Goal: Transaction & Acquisition: Book appointment/travel/reservation

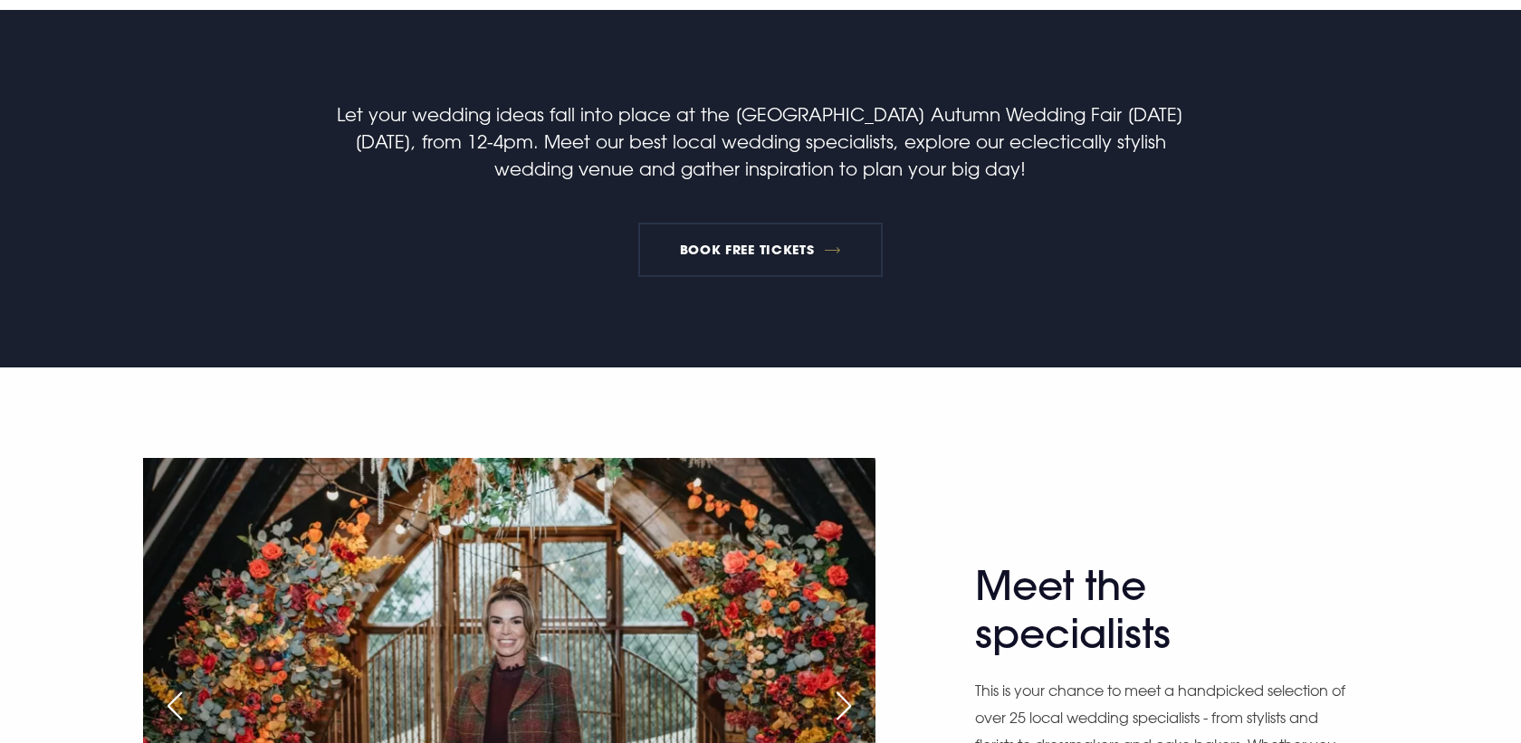
scroll to position [641, 0]
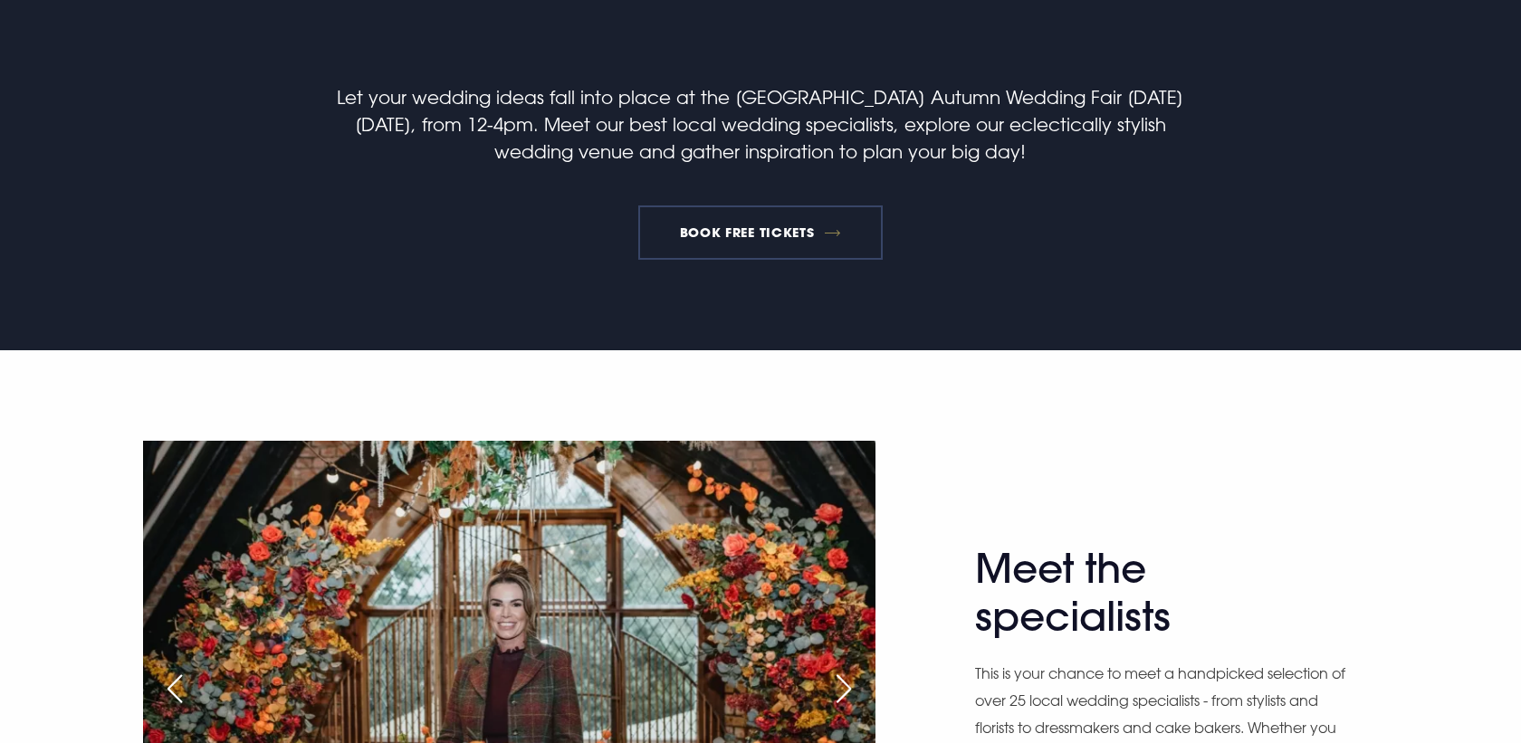
click at [784, 242] on link "BOOK FREE TICKETS" at bounding box center [760, 233] width 244 height 54
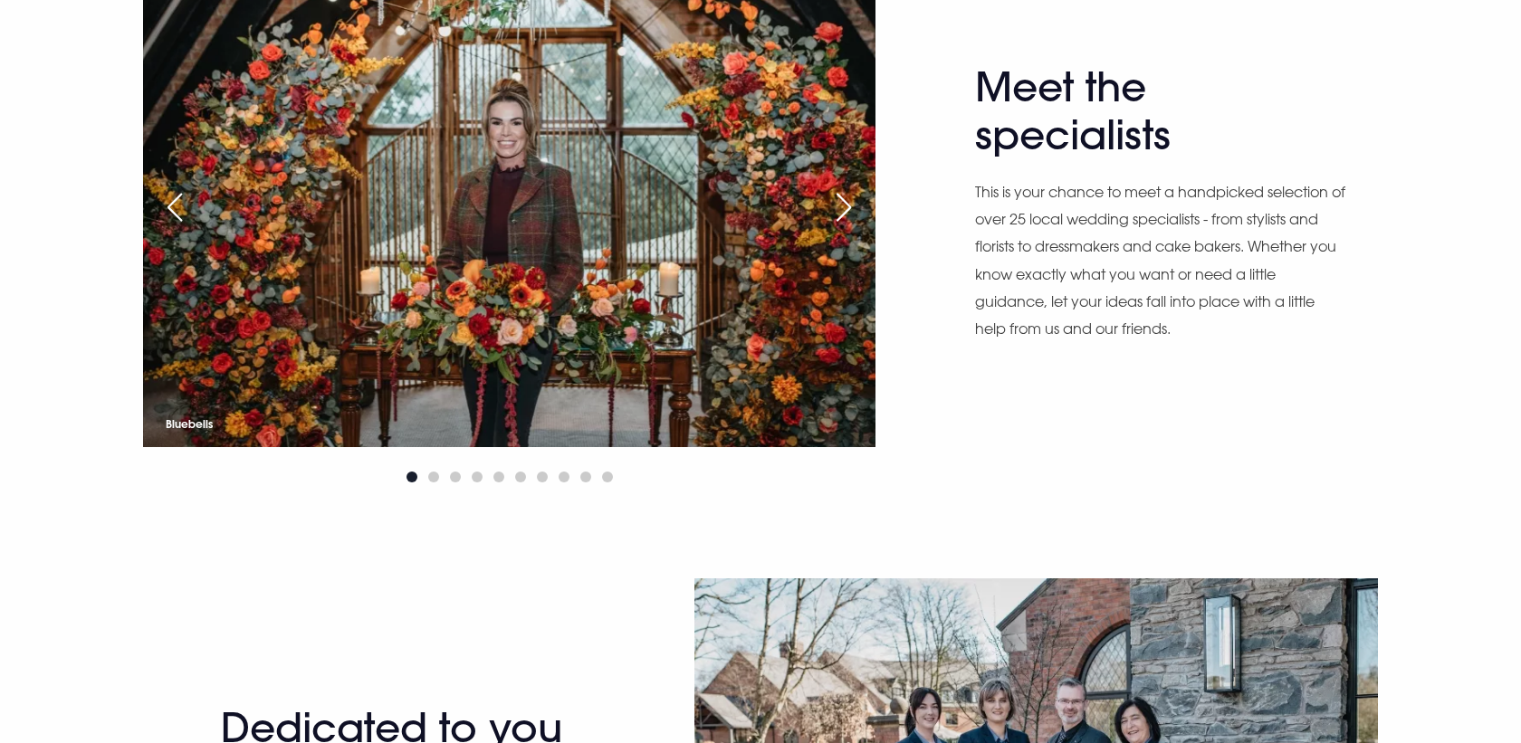
scroll to position [1111, 0]
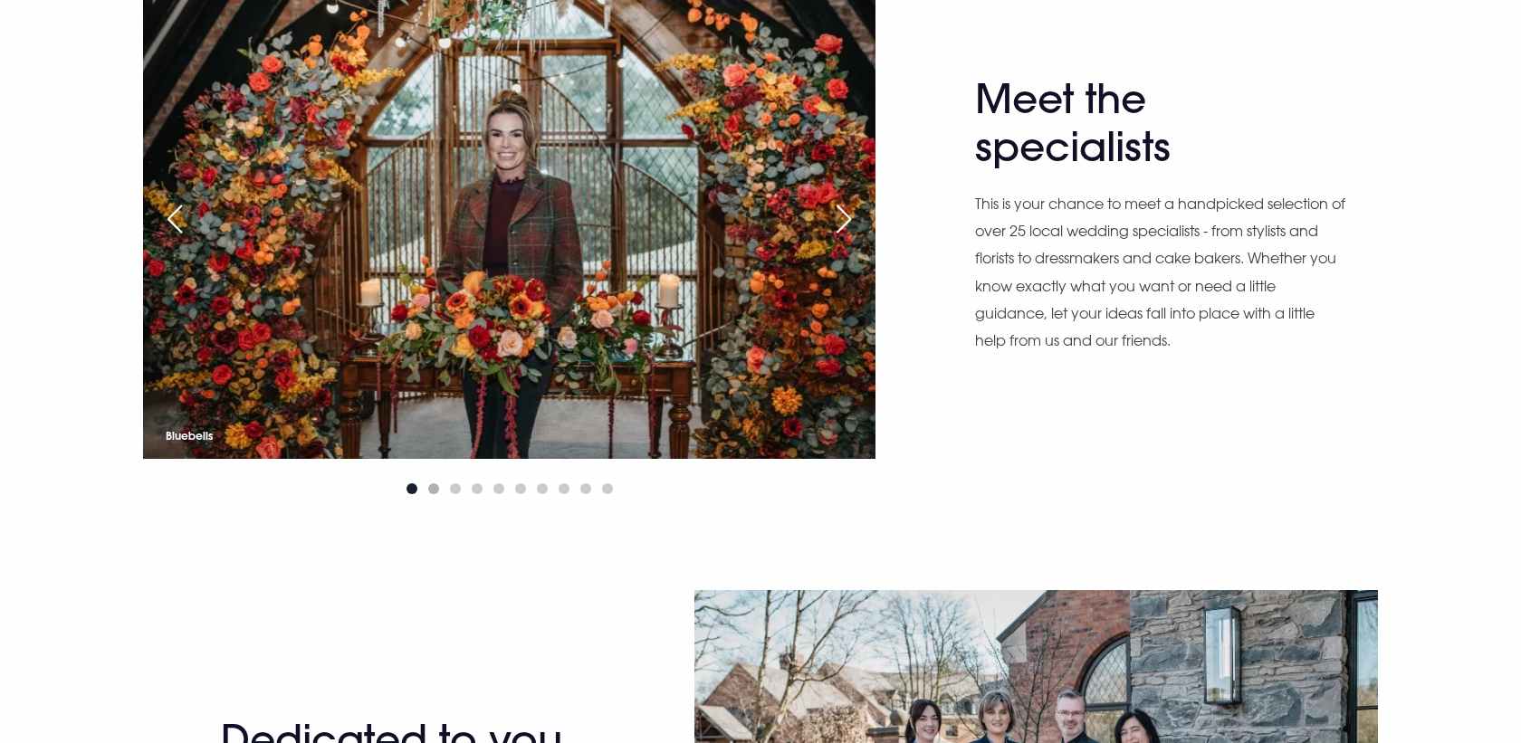
click at [433, 493] on span "Go to slide 2" at bounding box center [433, 489] width 11 height 11
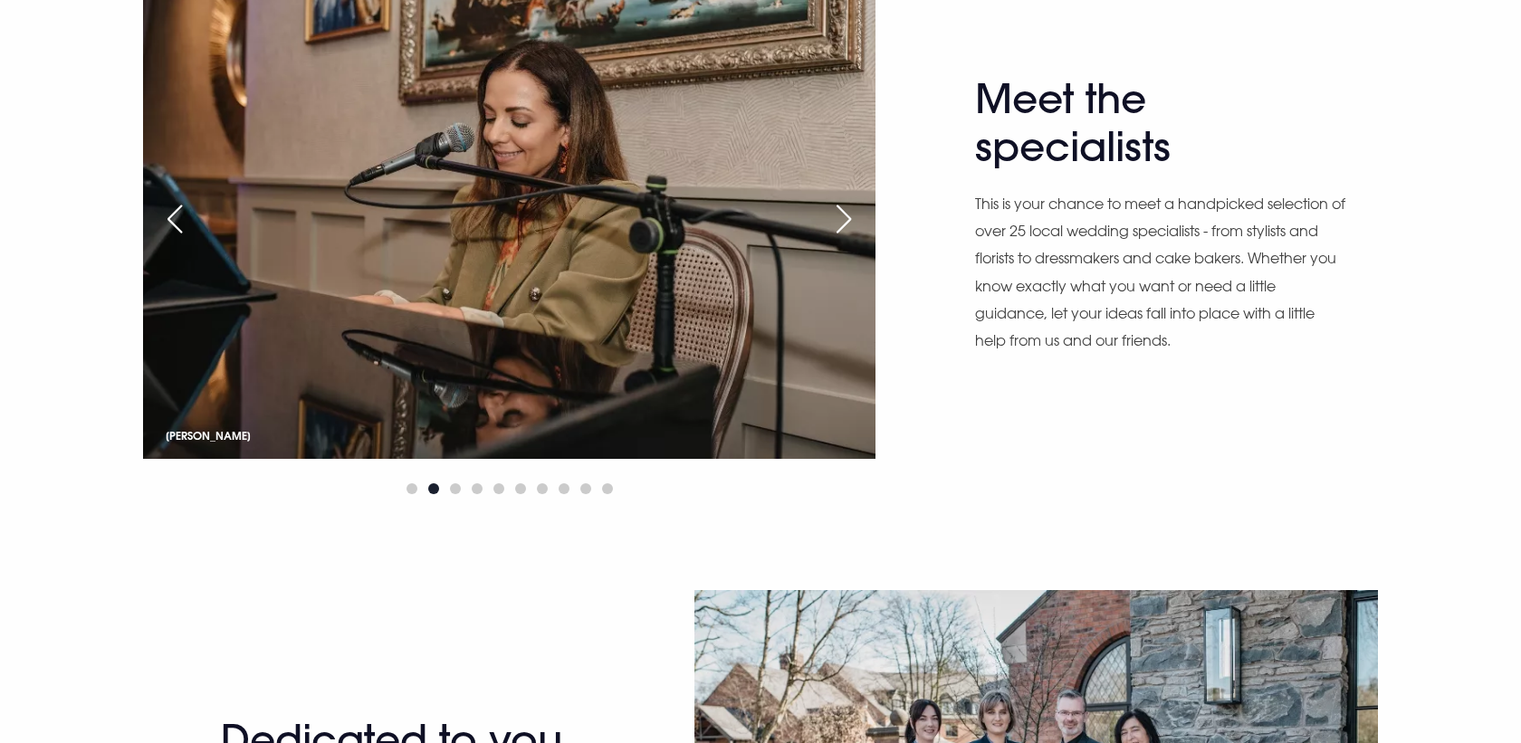
click at [460, 491] on div at bounding box center [509, 489] width 733 height 22
click at [454, 486] on span "Go to slide 3" at bounding box center [455, 489] width 11 height 11
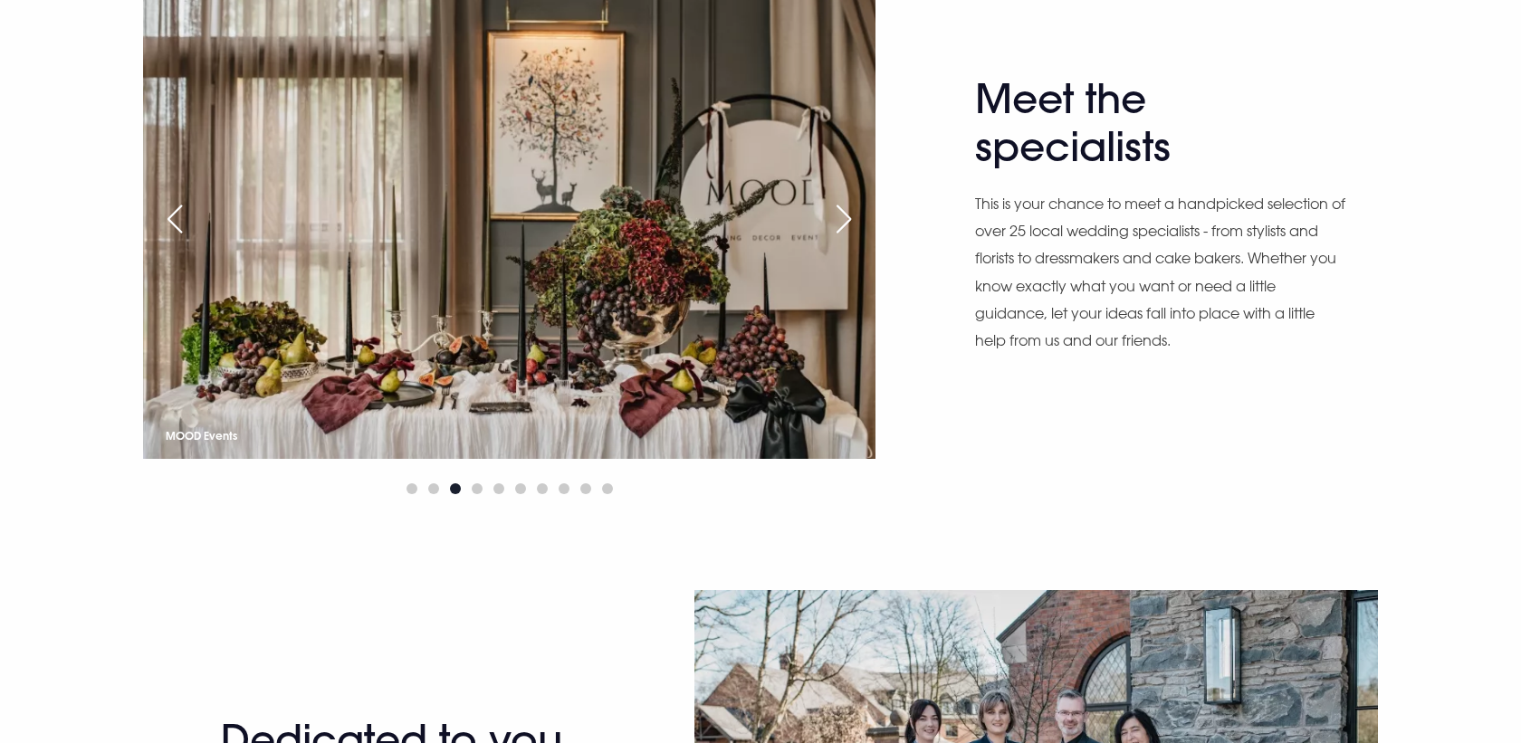
click at [847, 217] on div "Next slide" at bounding box center [843, 219] width 45 height 40
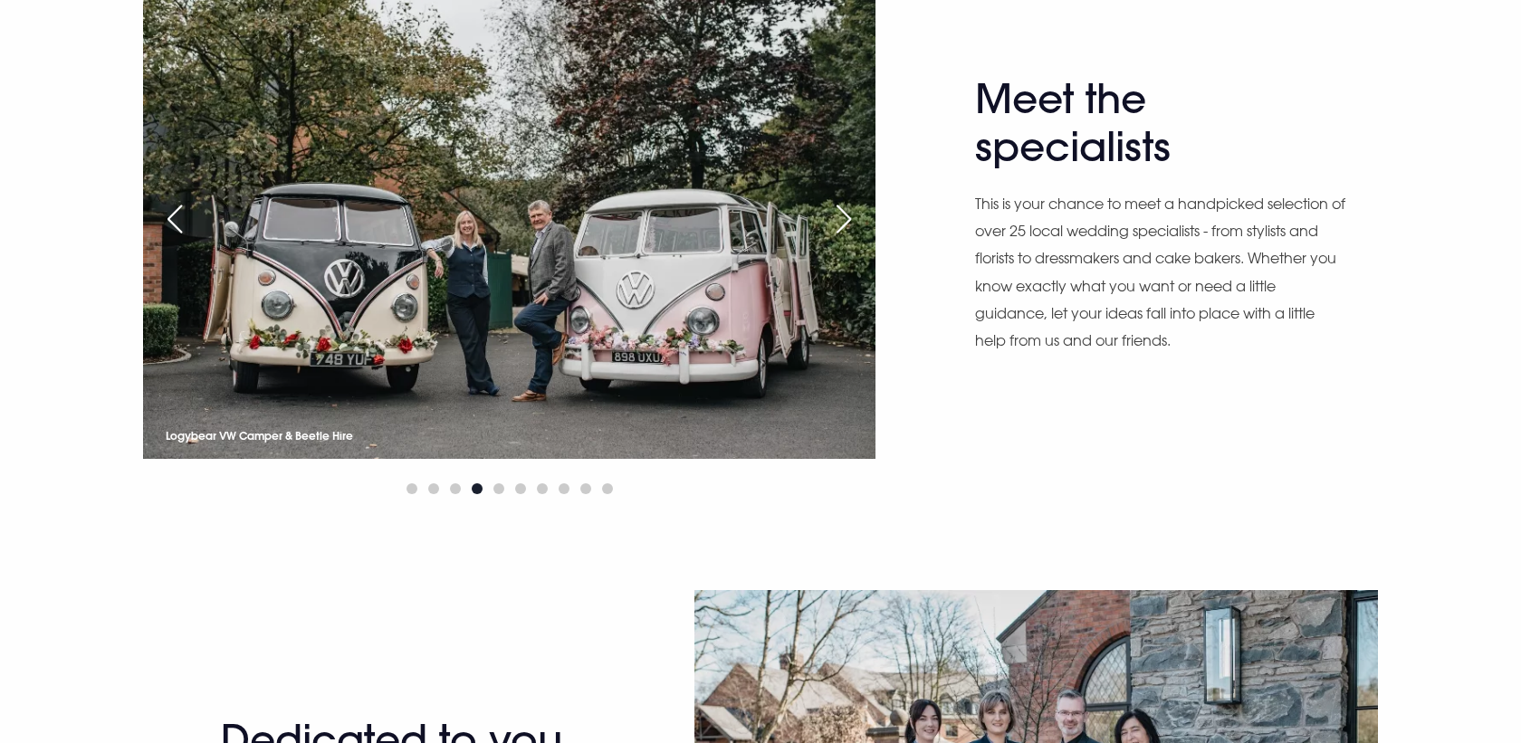
click at [847, 217] on div "Next slide" at bounding box center [843, 219] width 45 height 40
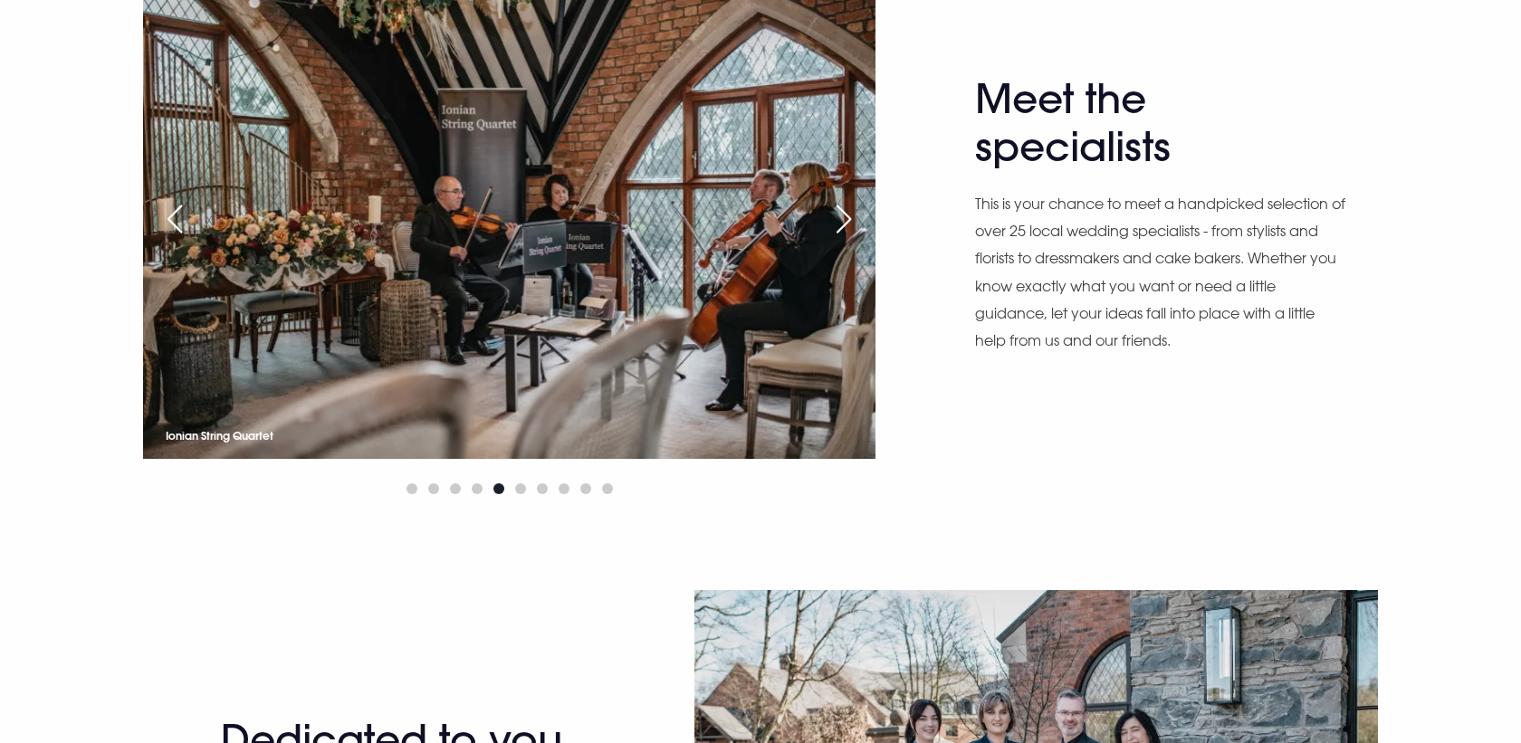
click at [847, 217] on div "Next slide" at bounding box center [843, 219] width 45 height 40
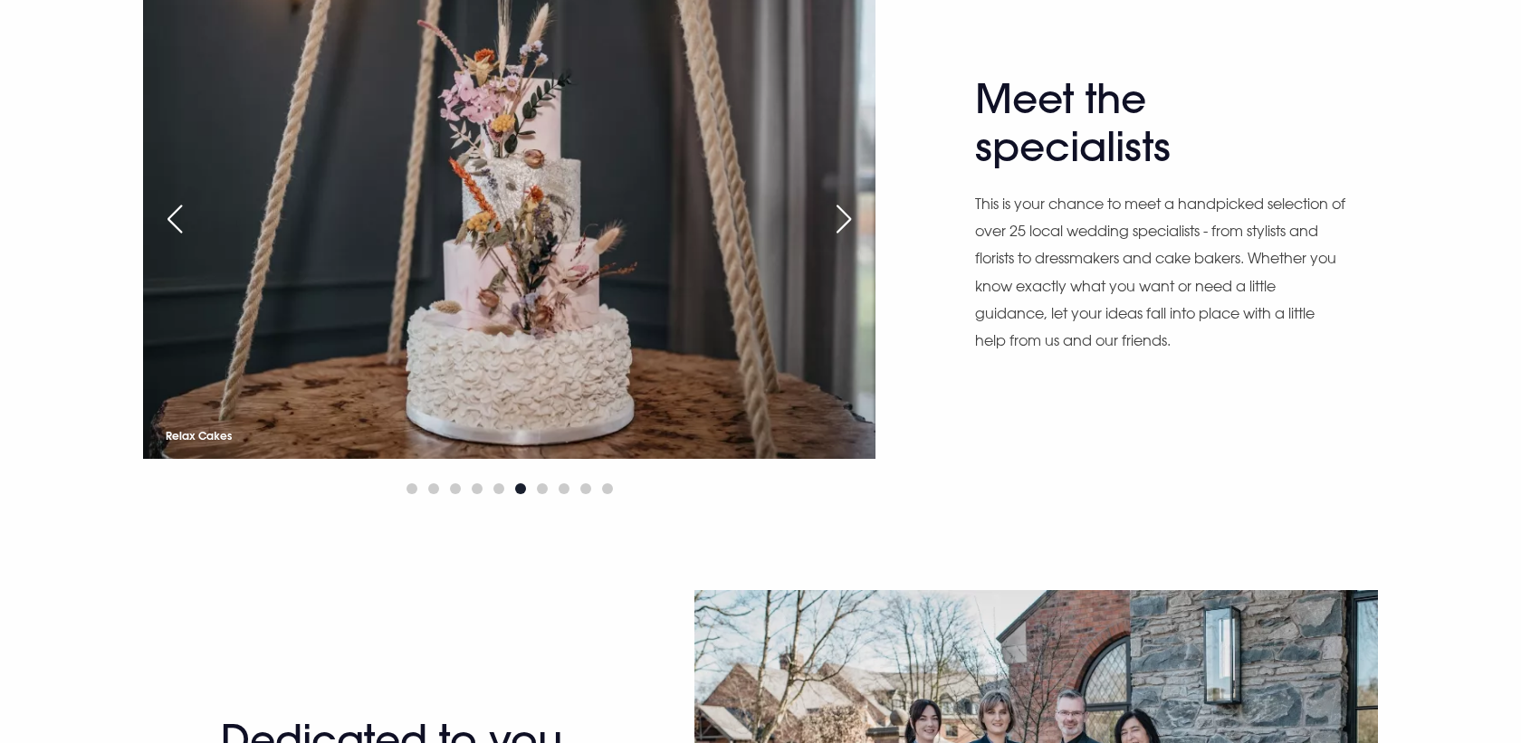
click at [847, 217] on div "Next slide" at bounding box center [843, 219] width 45 height 40
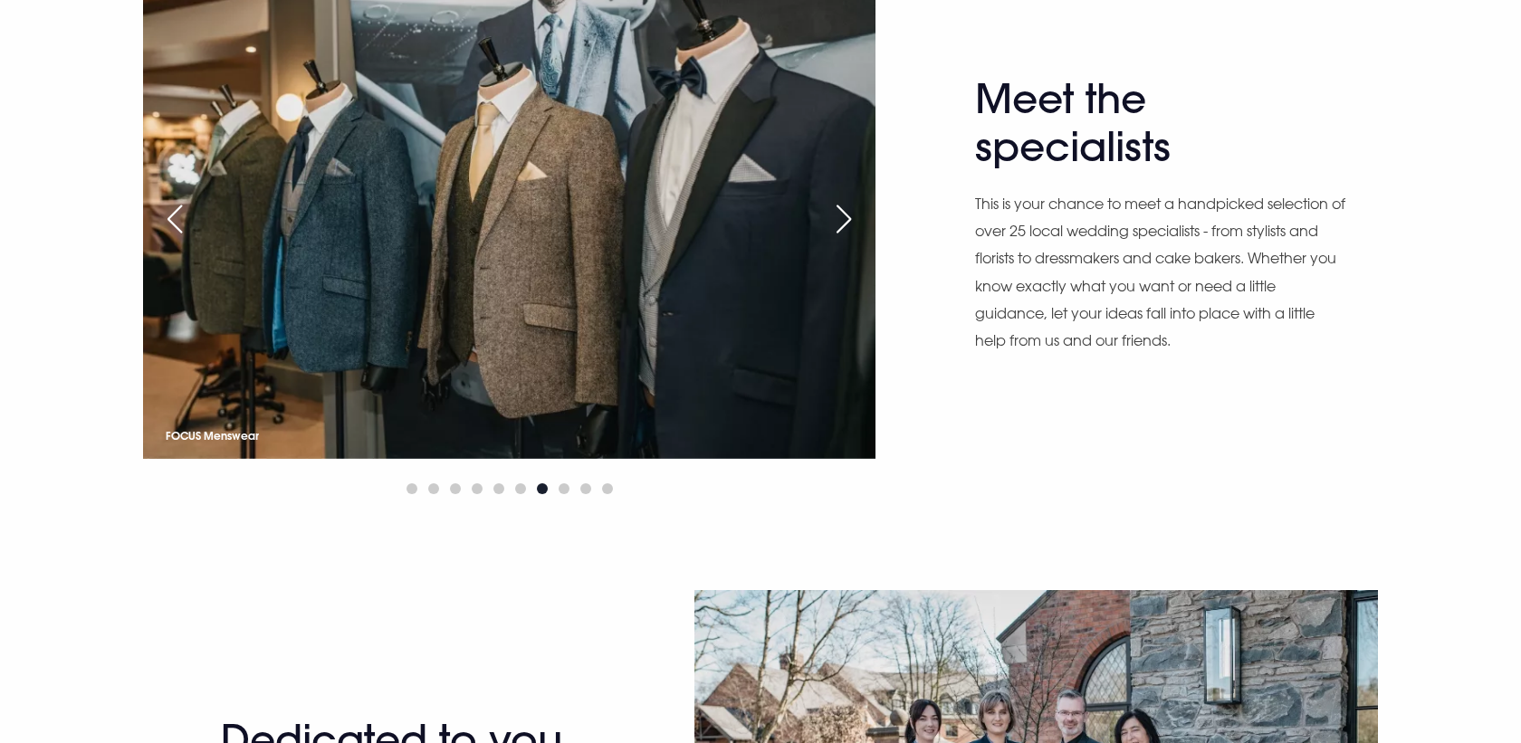
click at [847, 217] on div "Next slide" at bounding box center [843, 219] width 45 height 40
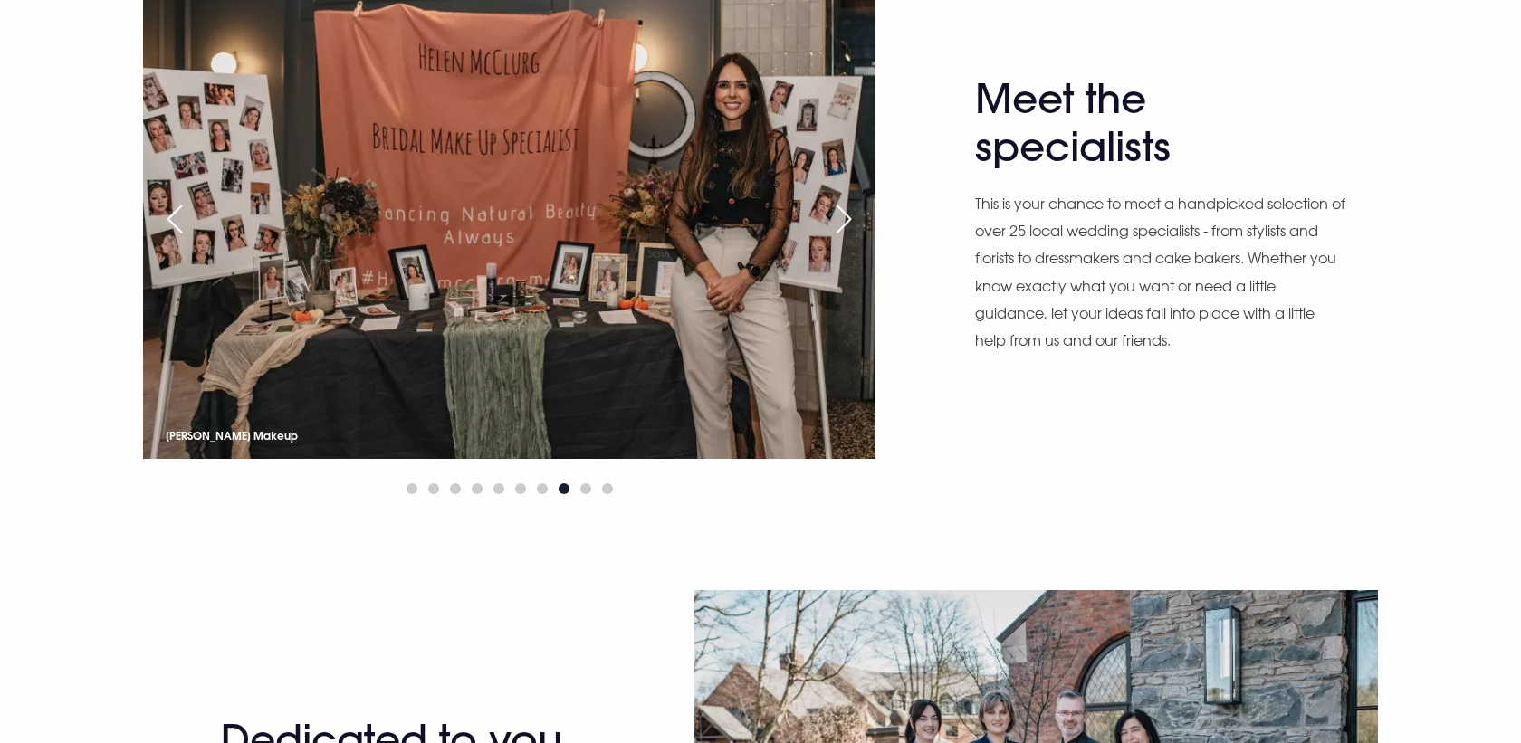
scroll to position [1110, 0]
click at [847, 217] on div "Next slide" at bounding box center [843, 220] width 45 height 40
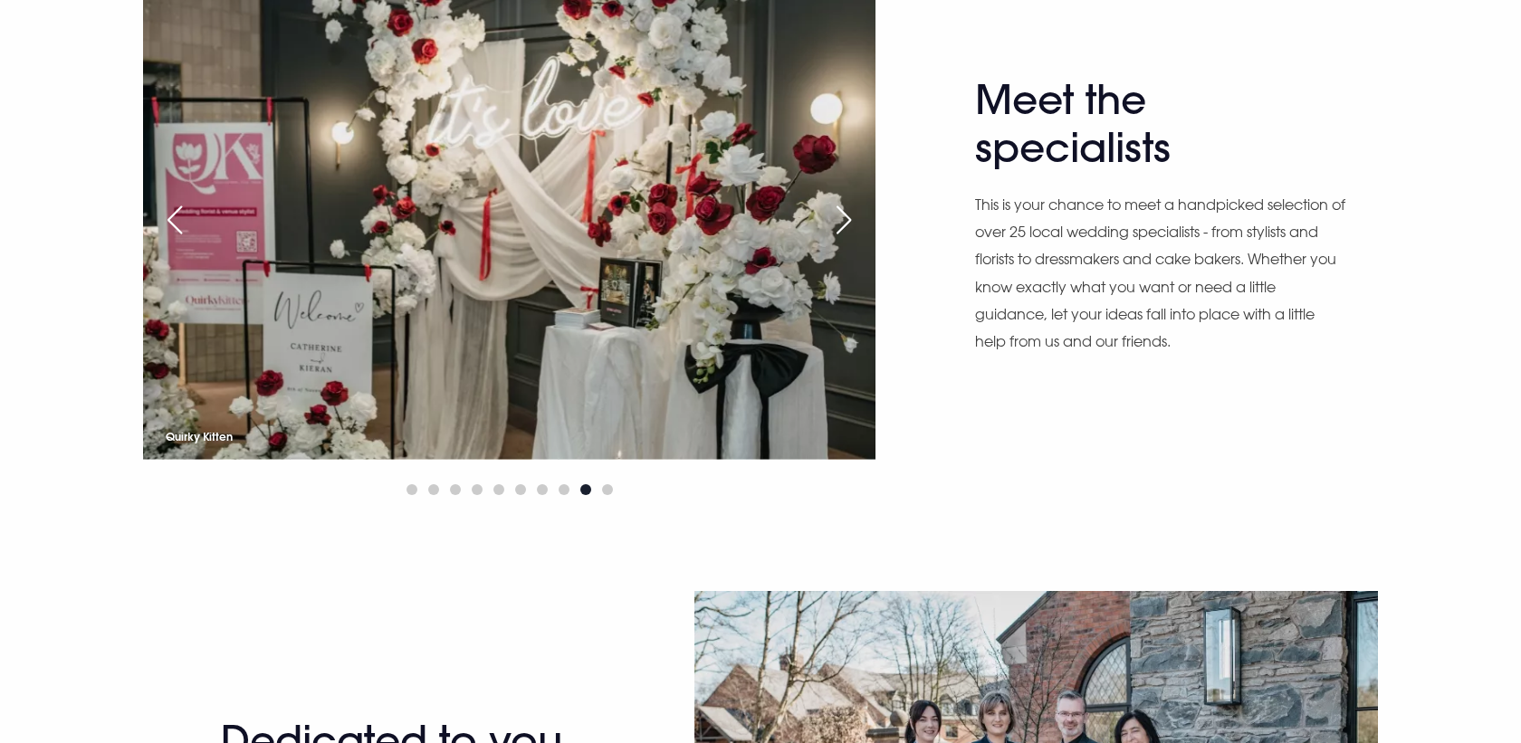
click at [847, 217] on div "Next slide" at bounding box center [843, 220] width 45 height 40
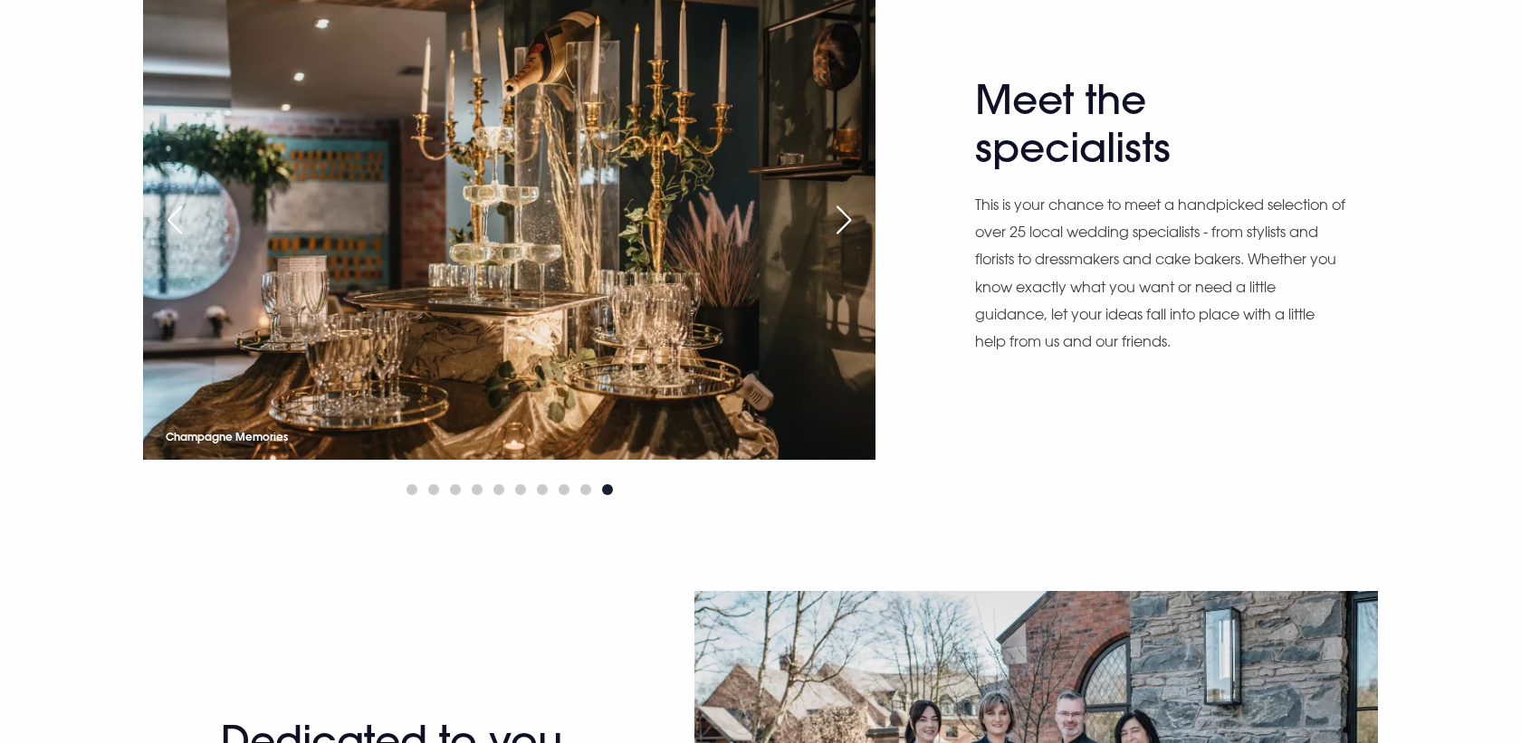
click at [847, 217] on div "Next slide" at bounding box center [843, 220] width 45 height 40
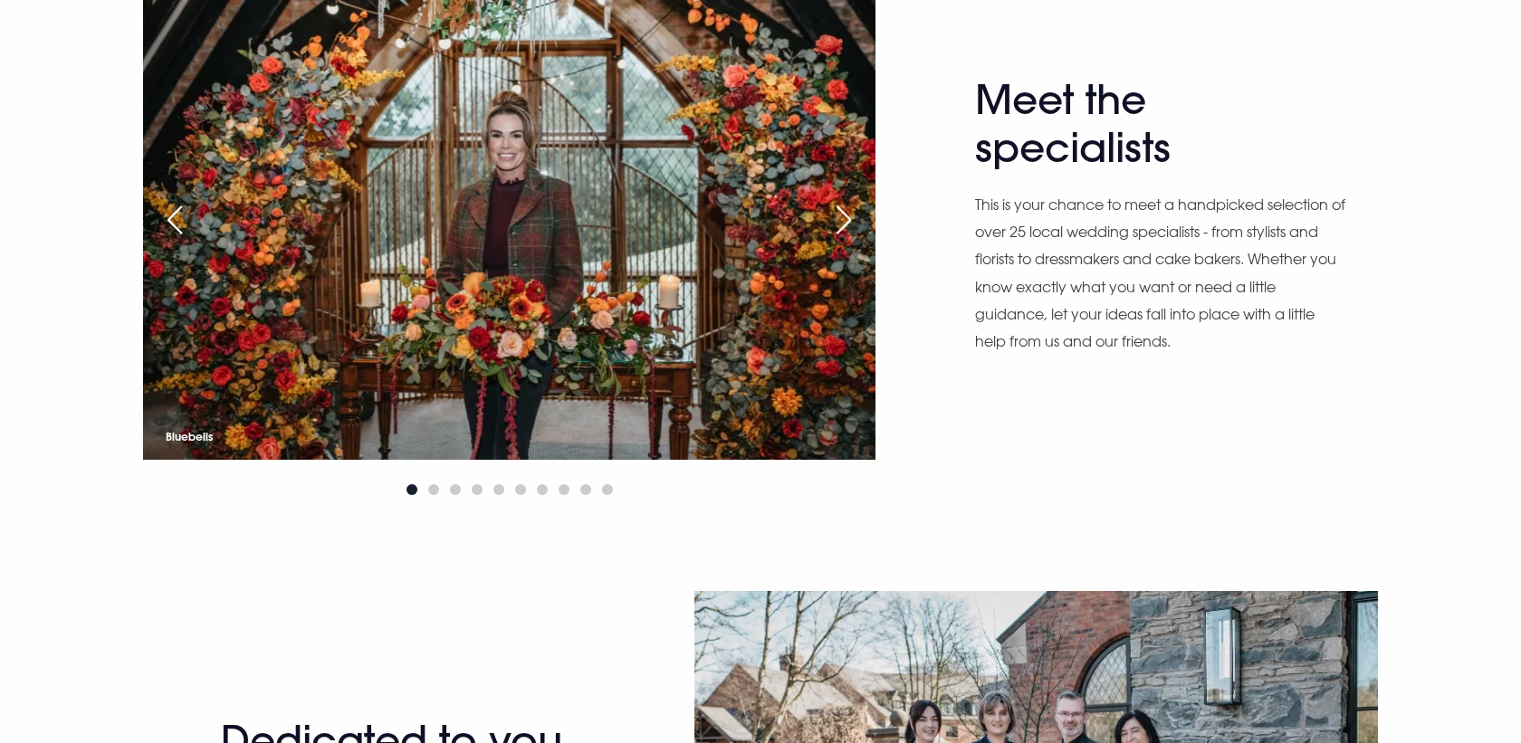
click at [168, 227] on div "Previous slide" at bounding box center [174, 220] width 45 height 40
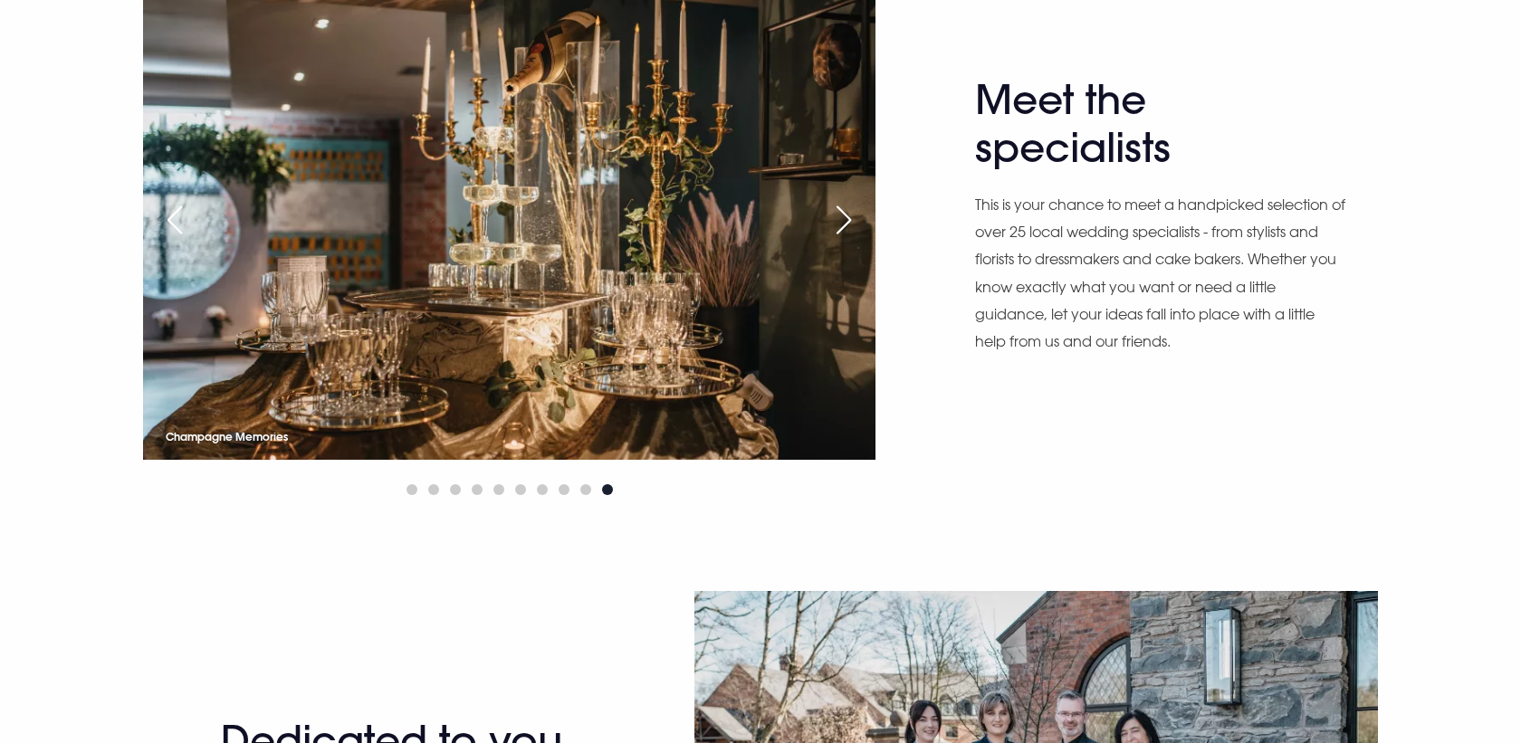
click at [847, 219] on div "Next slide" at bounding box center [843, 220] width 45 height 40
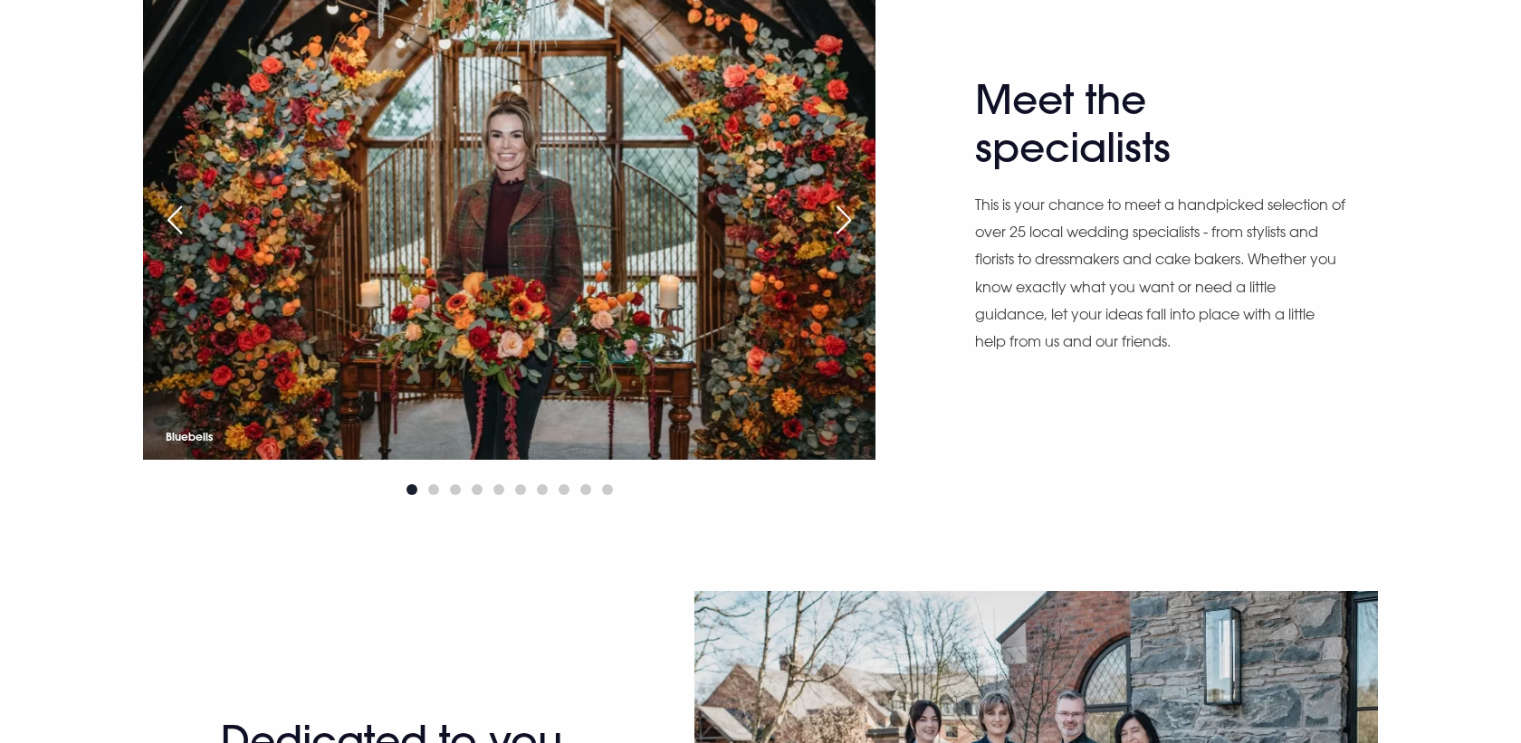
click at [847, 220] on div "Next slide" at bounding box center [843, 220] width 45 height 40
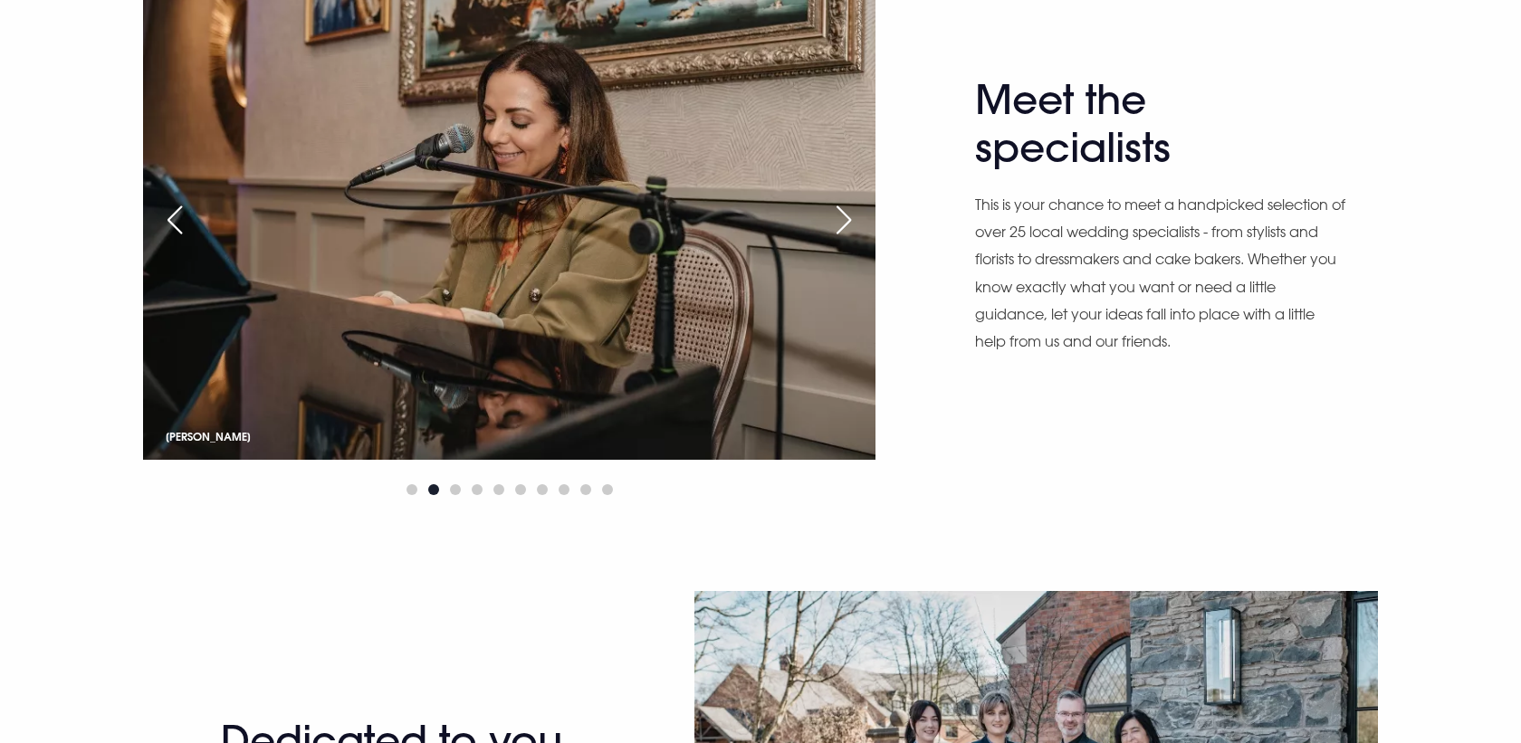
click at [847, 222] on div "Next slide" at bounding box center [843, 220] width 45 height 40
click at [842, 215] on div "Next slide" at bounding box center [843, 220] width 45 height 40
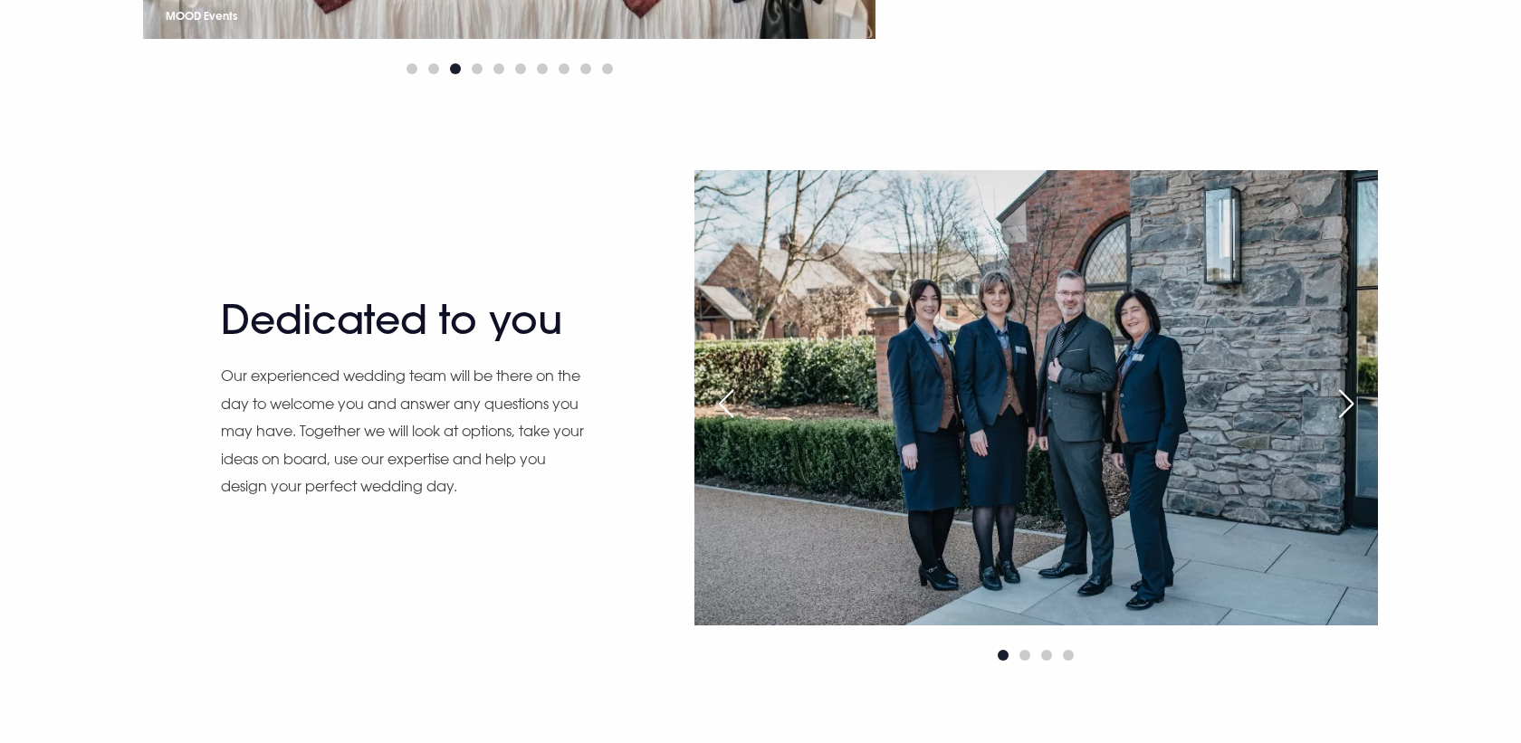
scroll to position [1547, 0]
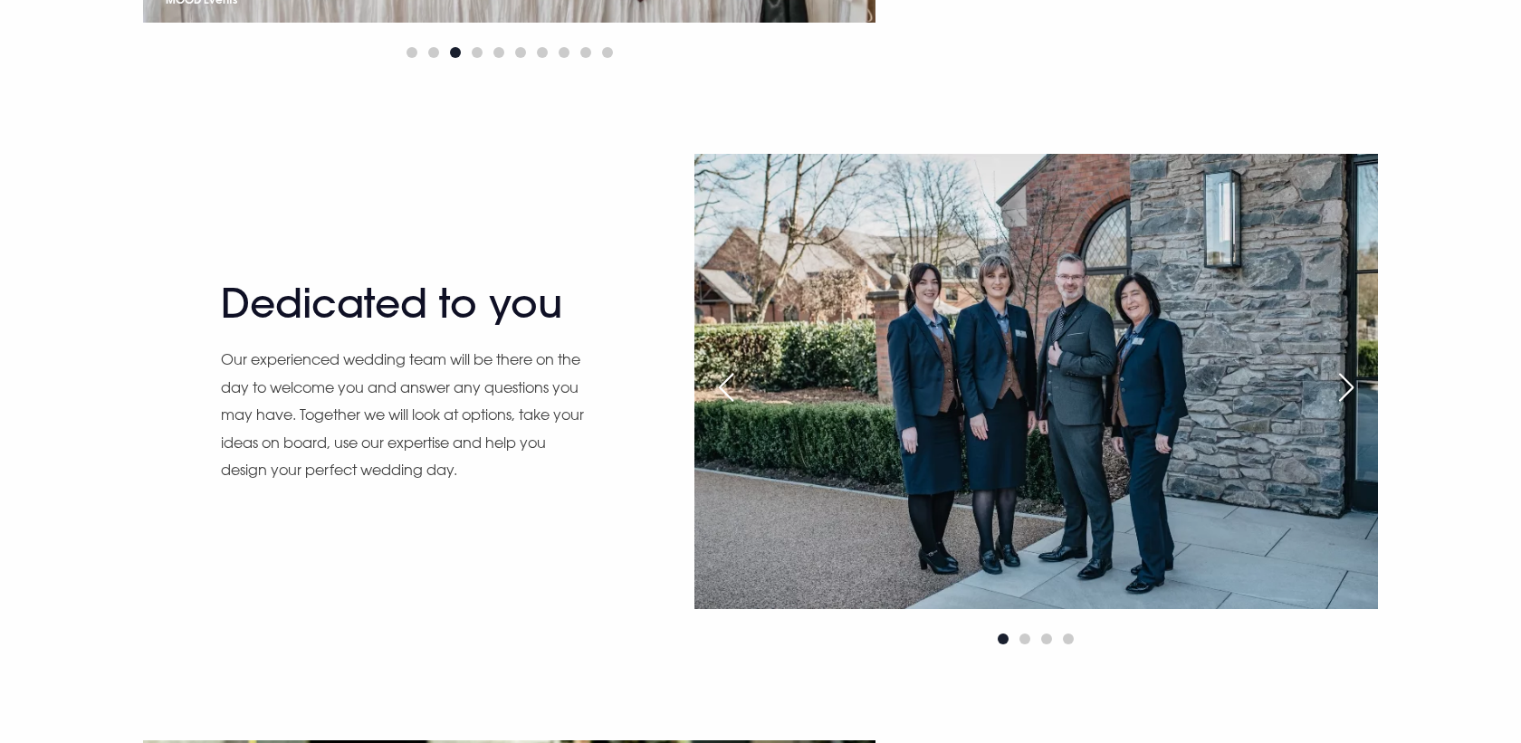
click at [1334, 390] on div "Next slide" at bounding box center [1346, 388] width 45 height 40
click at [1353, 385] on div "Next slide" at bounding box center [1346, 388] width 45 height 40
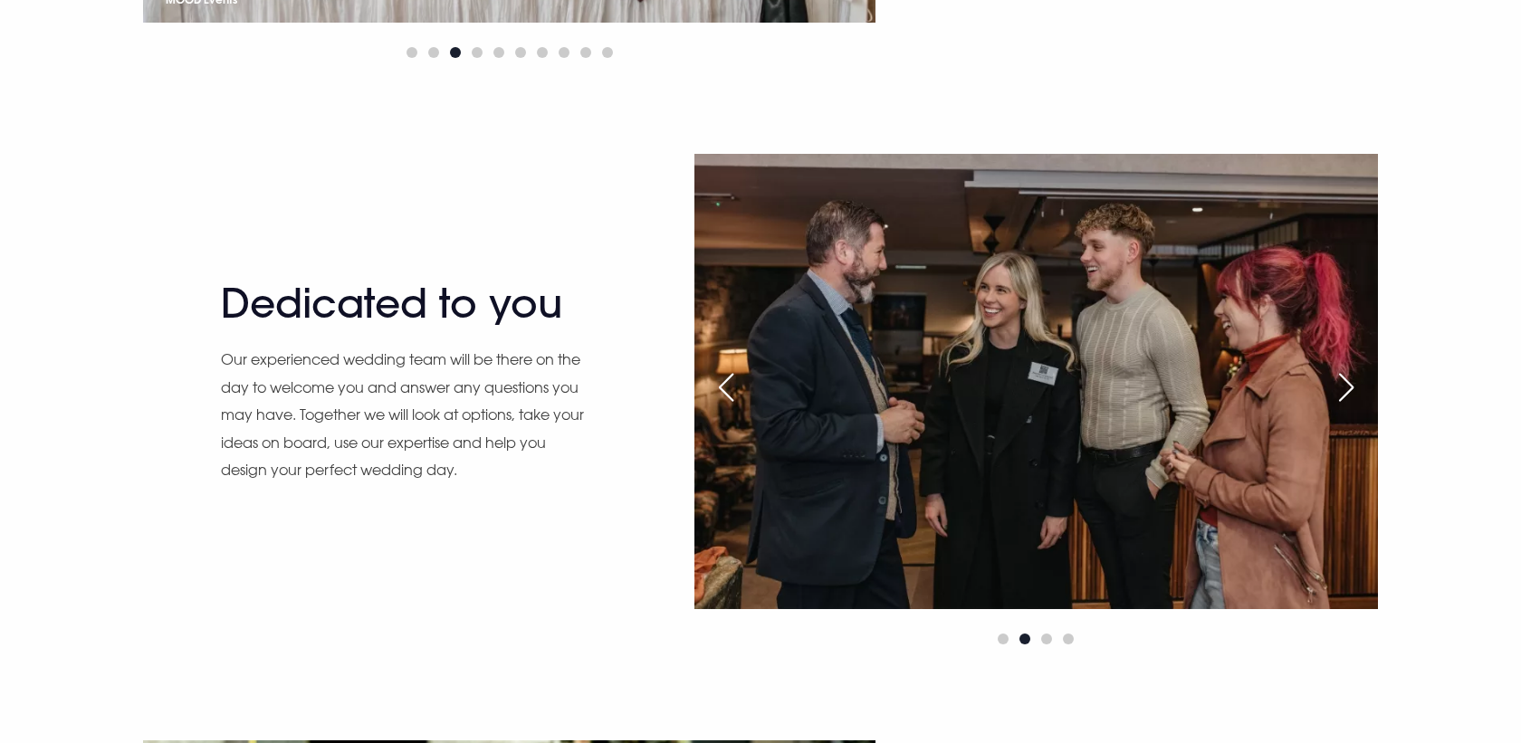
click at [1354, 385] on div "Next slide" at bounding box center [1346, 388] width 45 height 40
click at [1350, 384] on div "Next slide" at bounding box center [1346, 388] width 45 height 40
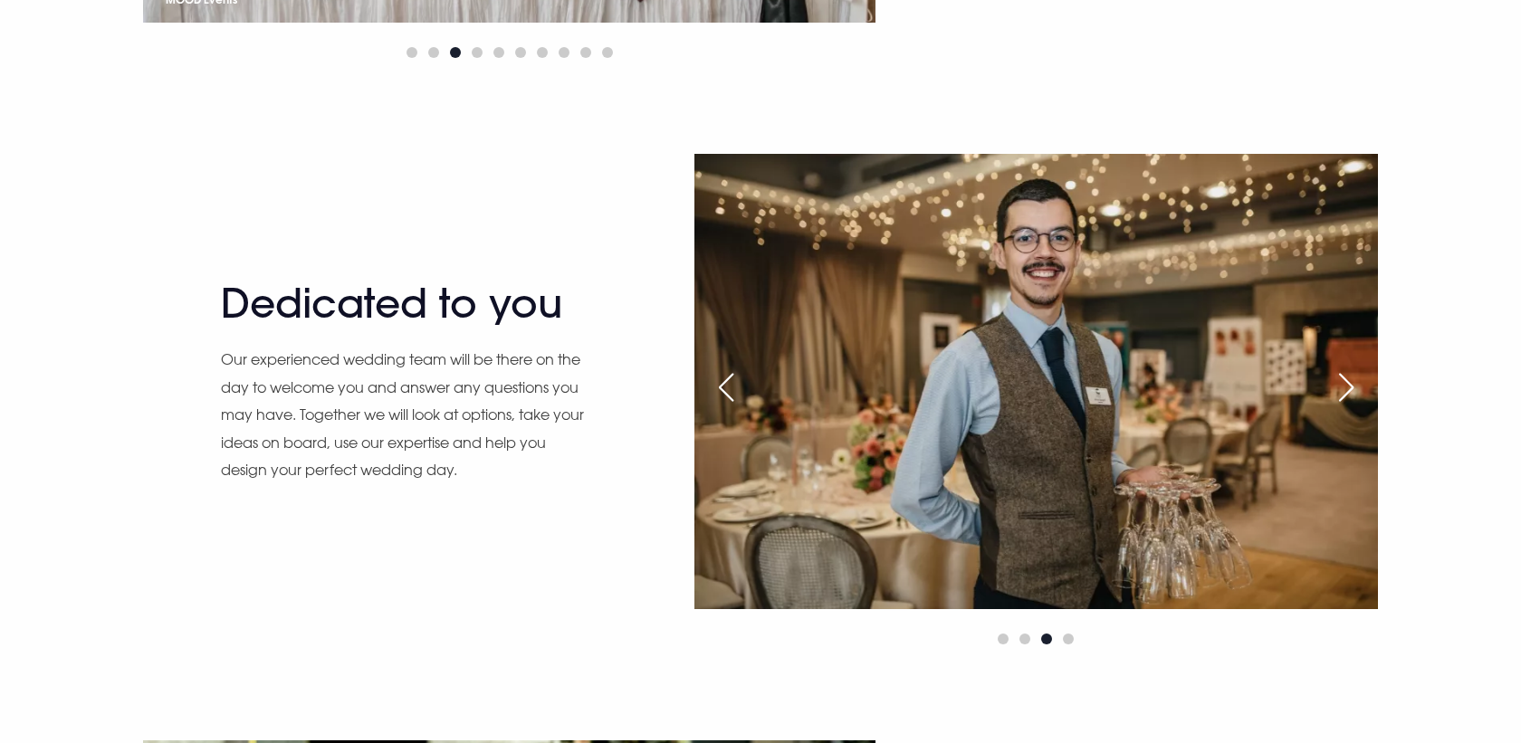
click at [1350, 385] on div "Next slide" at bounding box center [1346, 388] width 45 height 40
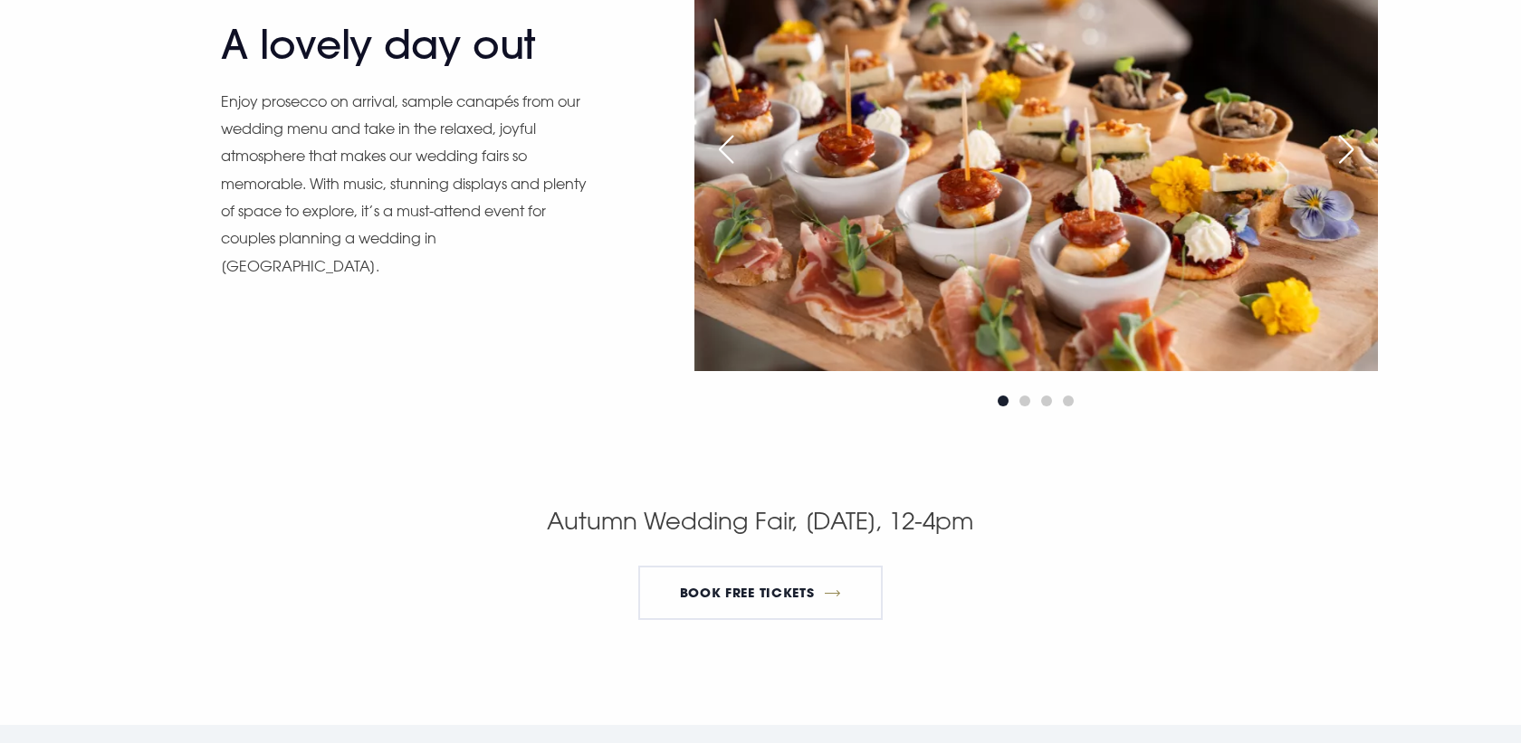
scroll to position [2916, 0]
